Goal: Transaction & Acquisition: Purchase product/service

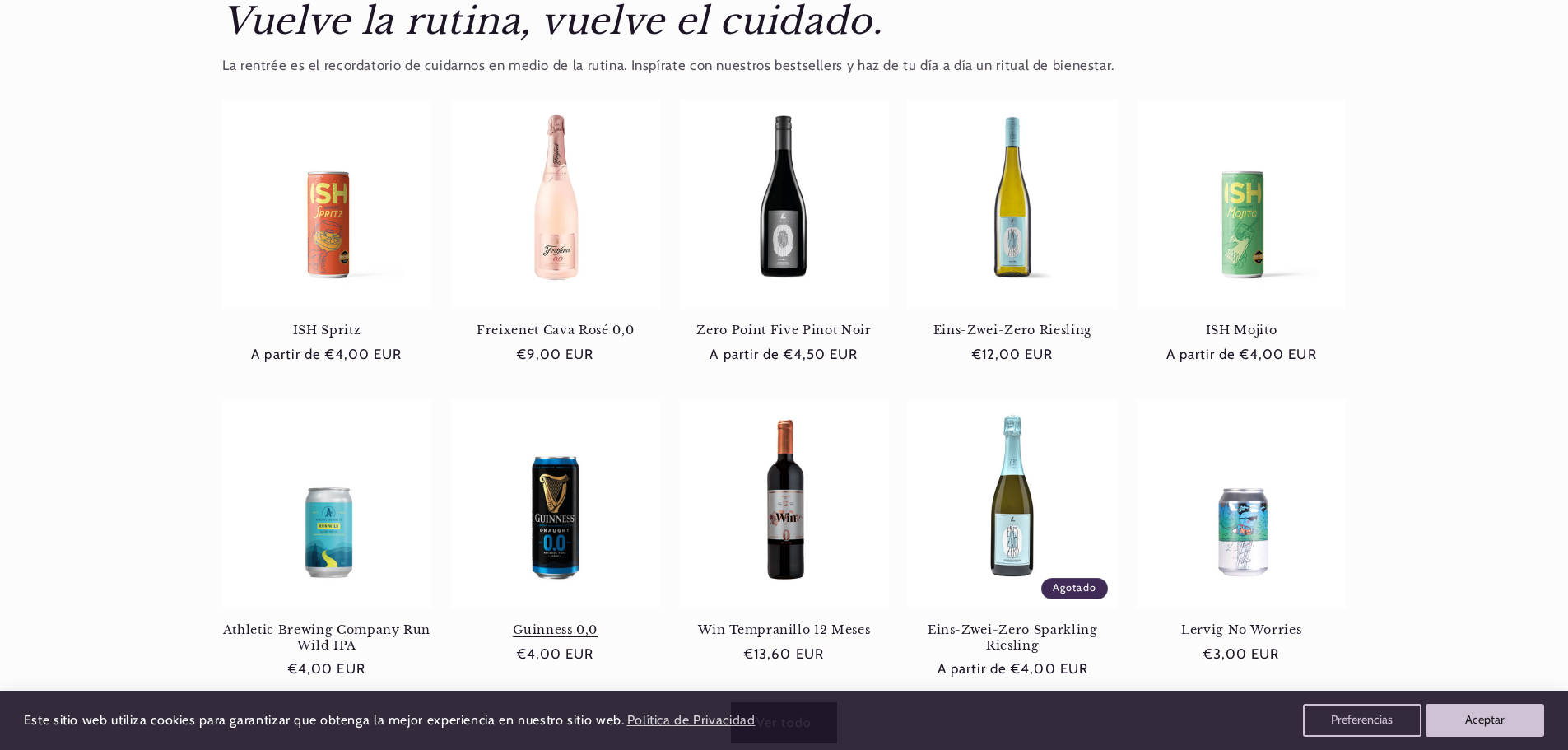
scroll to position [658, 0]
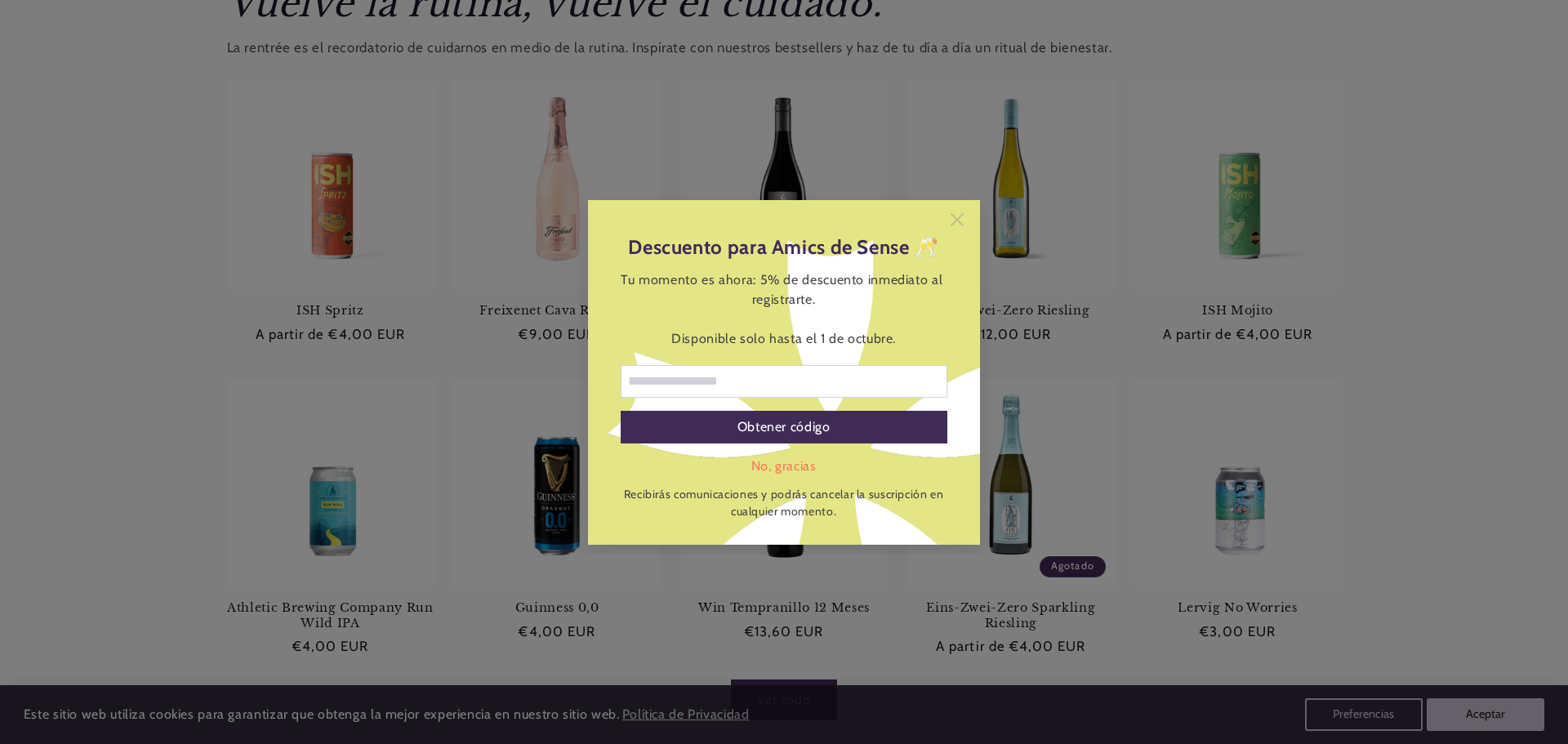
click at [963, 218] on icon at bounding box center [957, 220] width 13 height 13
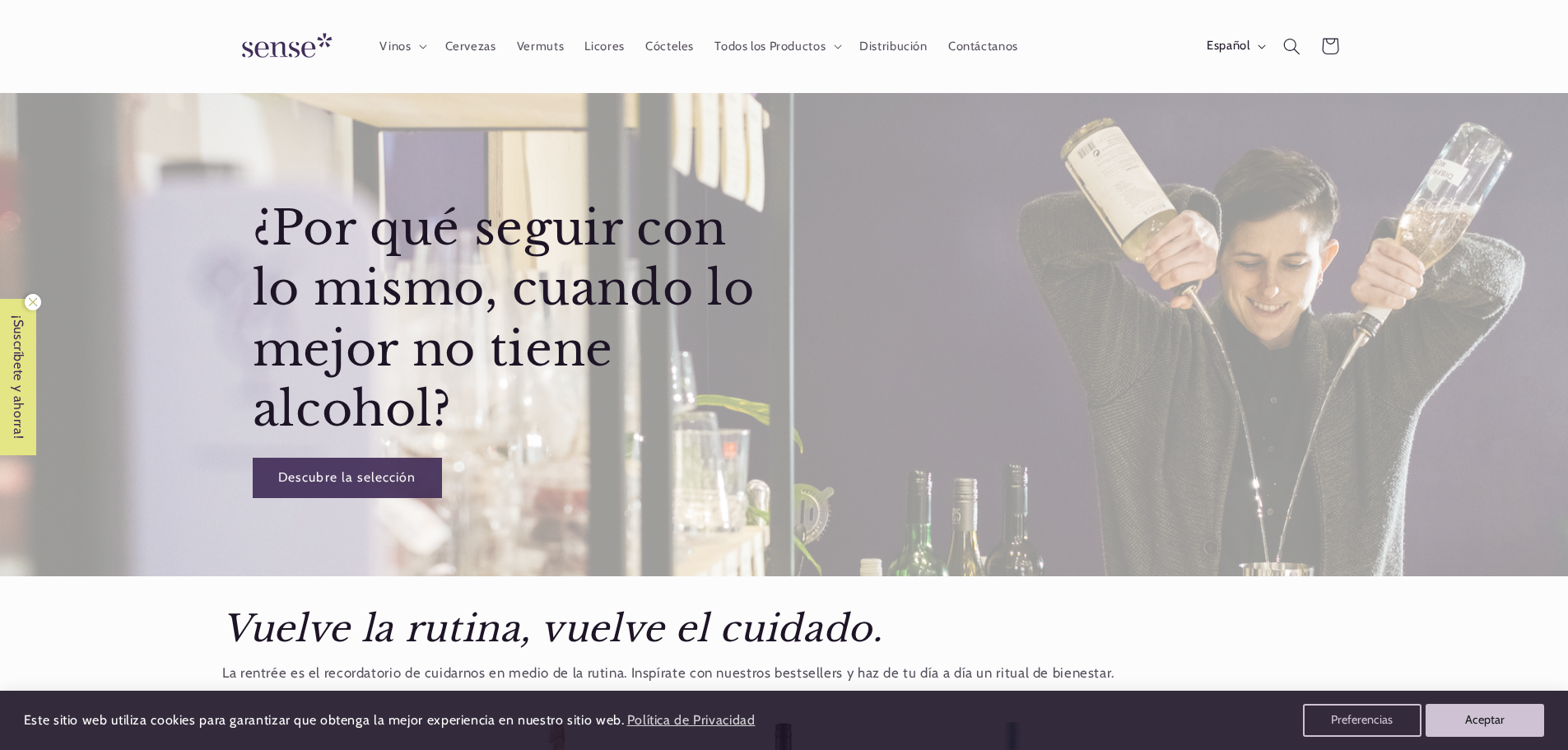
scroll to position [0, 0]
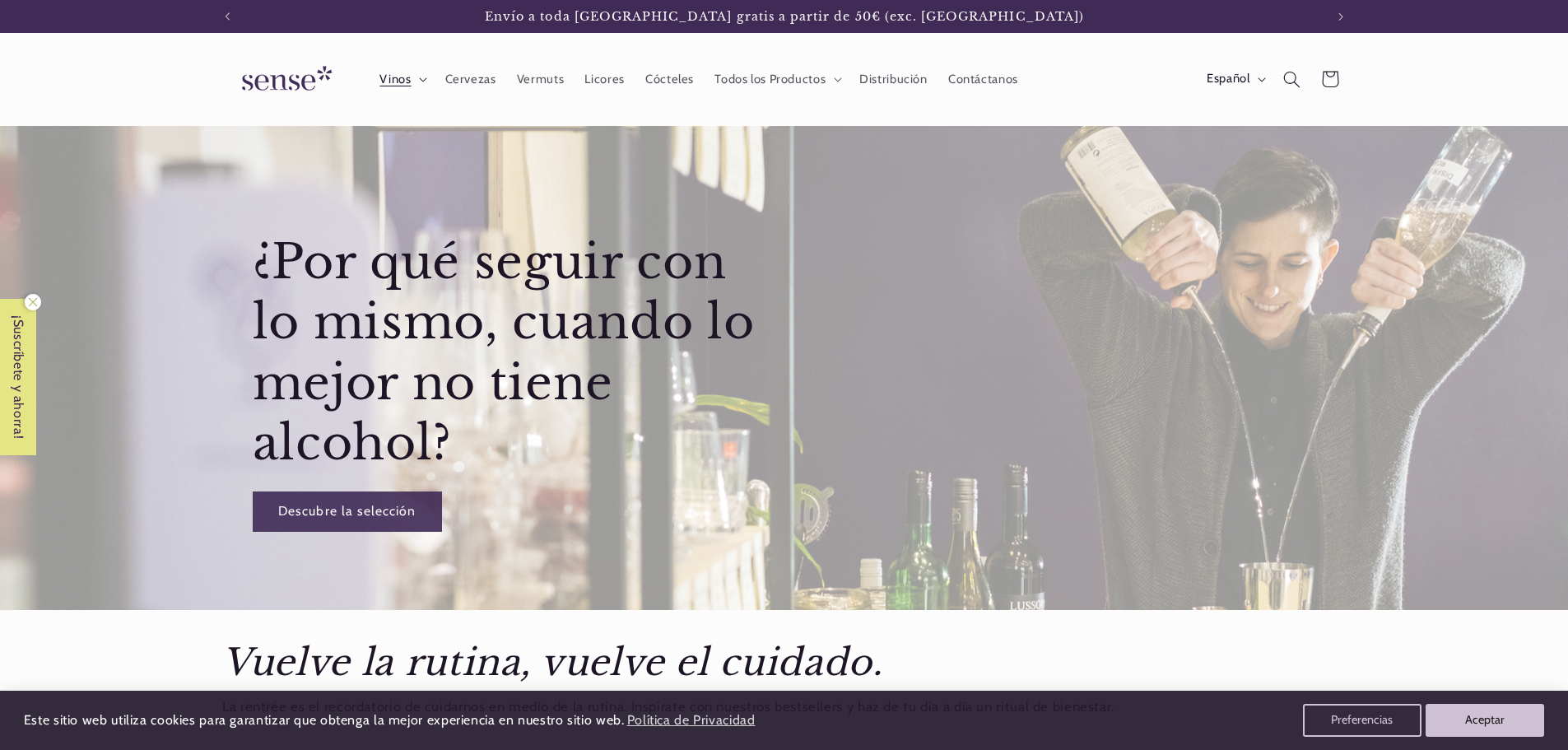
click at [412, 84] on summary "Vinos" at bounding box center [402, 79] width 65 height 36
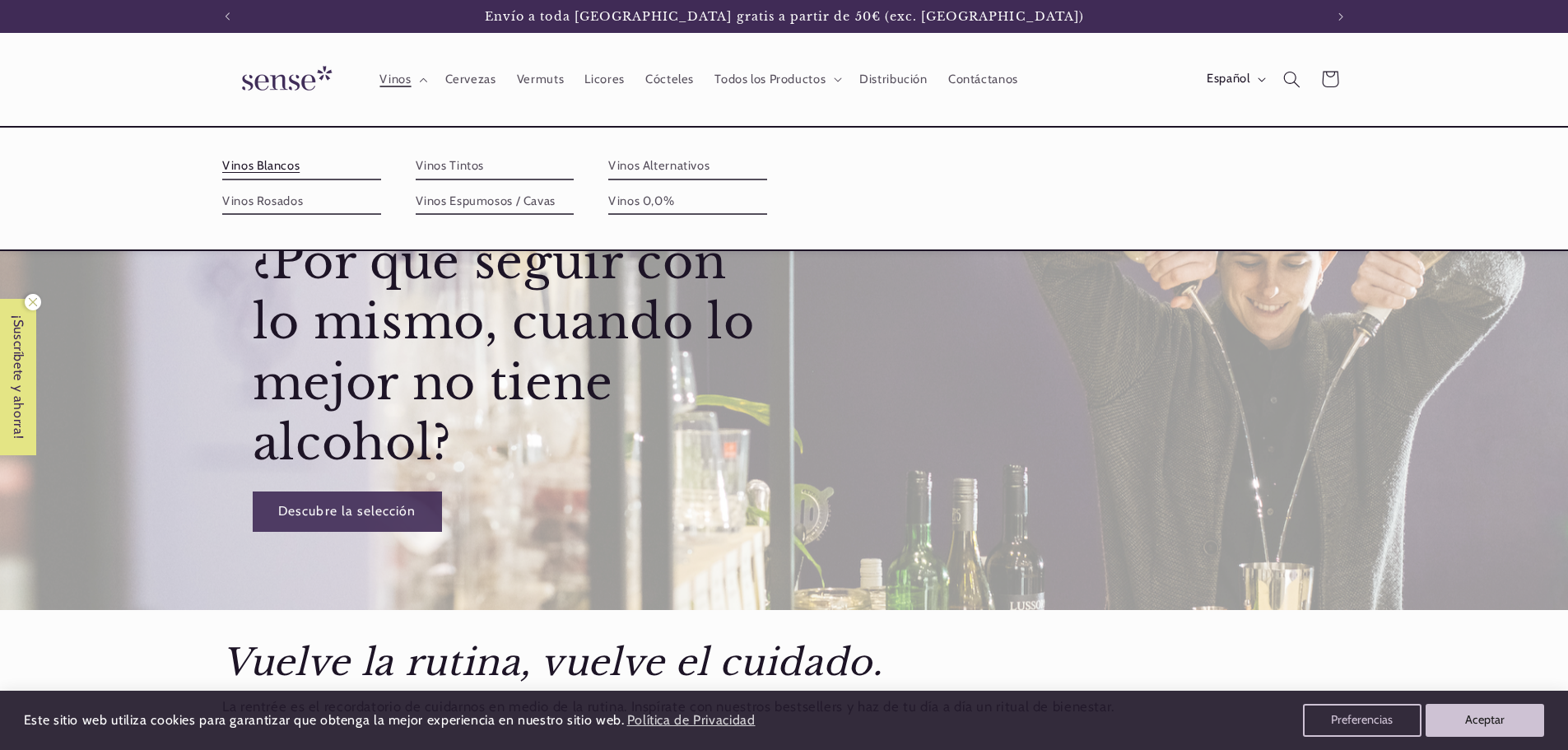
click at [283, 161] on link "Vinos Blancos" at bounding box center [302, 166] width 159 height 26
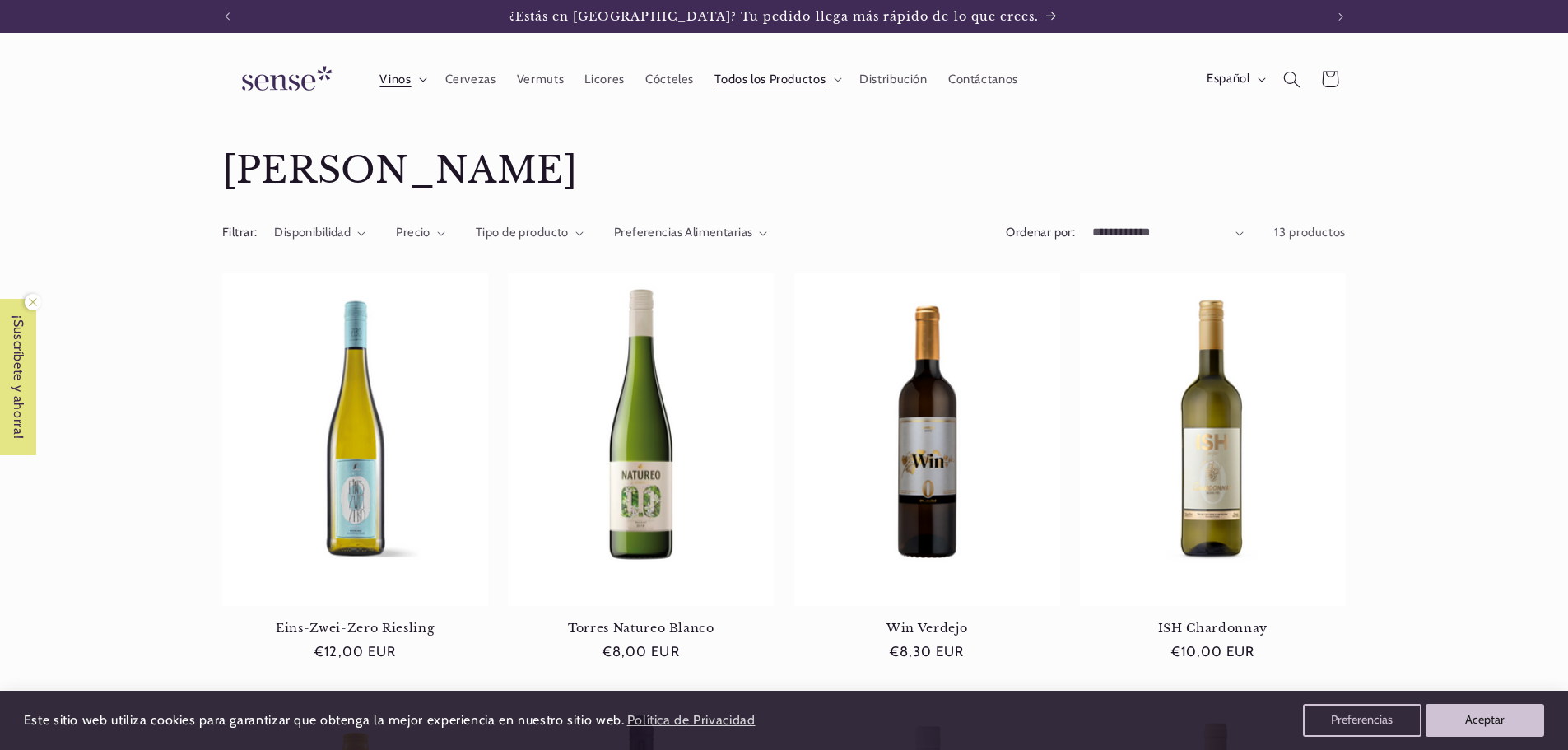
click at [399, 80] on span "Vinos" at bounding box center [395, 79] width 31 height 16
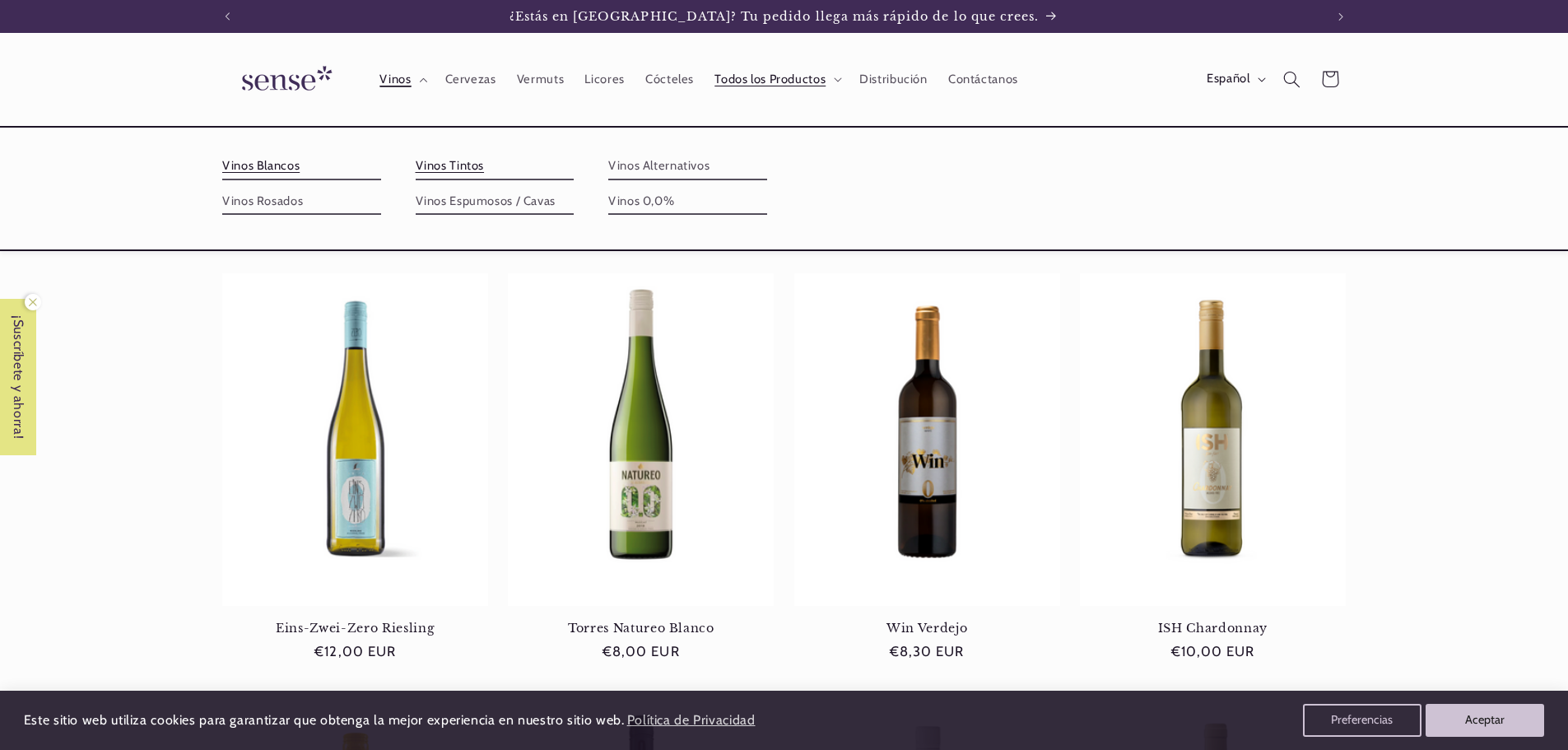
click at [472, 166] on link "Vinos Tintos" at bounding box center [495, 166] width 159 height 26
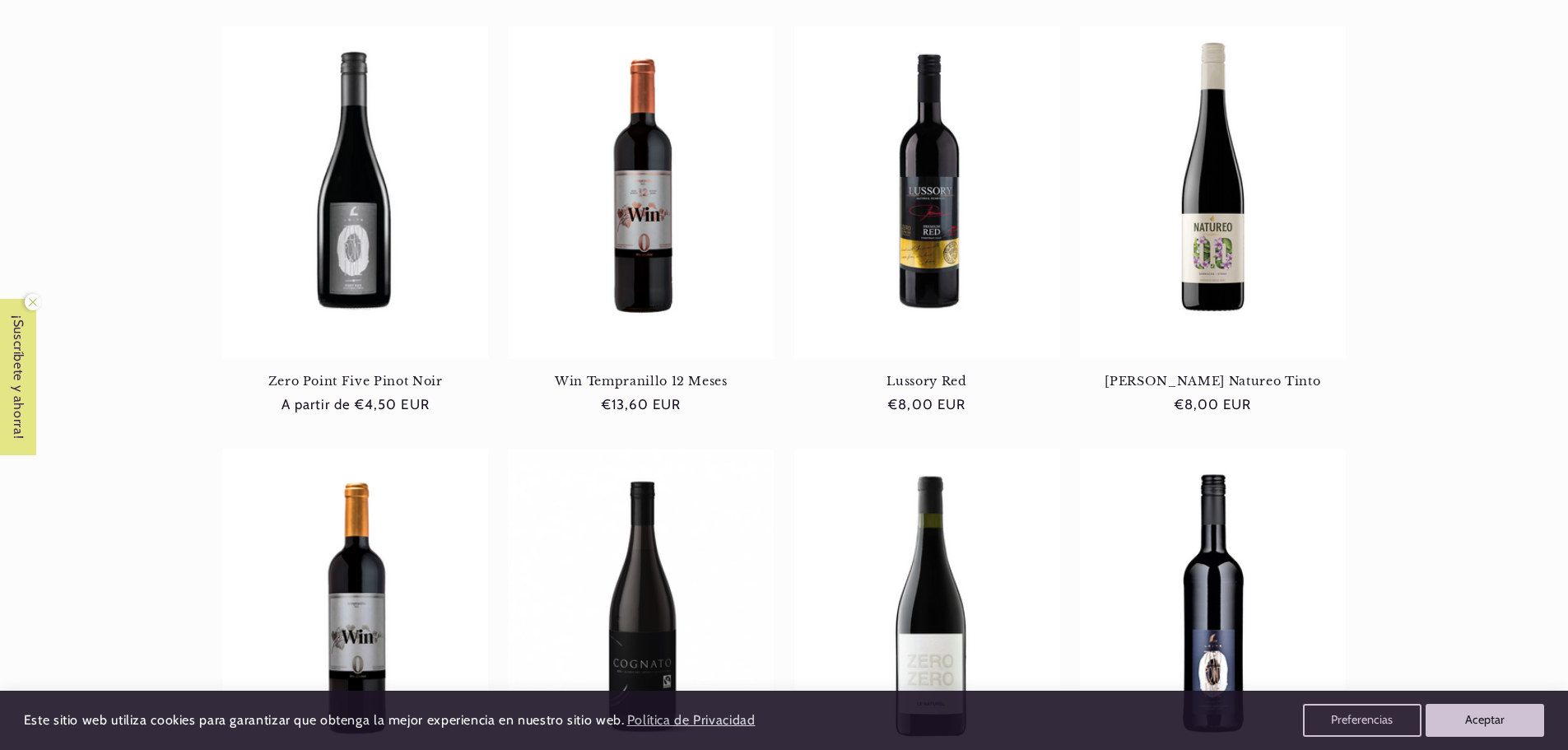
scroll to position [0, 1096]
